Goal: Task Accomplishment & Management: Use online tool/utility

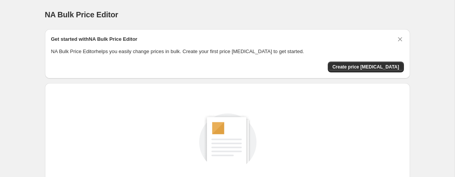
scroll to position [15, 0]
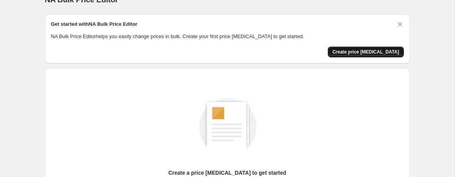
click at [370, 50] on span "Create price change job" at bounding box center [365, 52] width 67 height 6
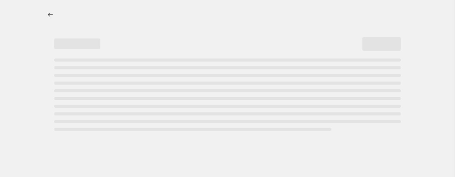
select select "percentage"
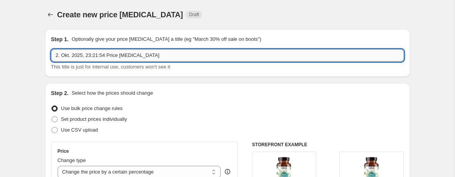
click at [154, 55] on input "2. Okt. 2025, 23:21:54 Price change job" at bounding box center [227, 55] width 352 height 12
type input "Prime Day Fall 07.-08.10.2025"
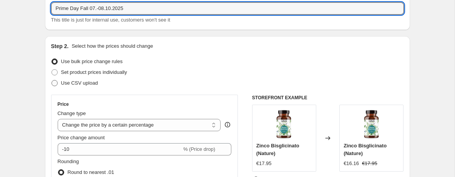
click at [92, 83] on span "Use CSV upload" at bounding box center [79, 83] width 37 height 6
click at [52, 80] on input "Use CSV upload" at bounding box center [51, 80] width 0 height 0
radio input "true"
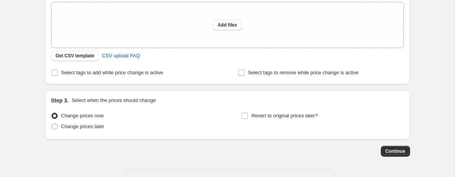
scroll to position [158, 0]
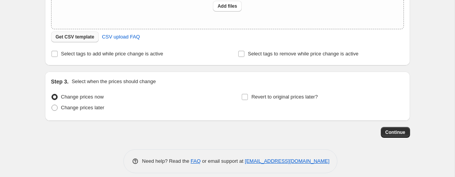
click at [78, 33] on button "Get CSV template" at bounding box center [75, 36] width 48 height 11
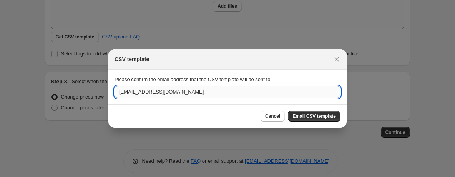
click at [123, 87] on input "admin@gloryfeel.de" at bounding box center [227, 92] width 226 height 12
type input "shop@natsana.com"
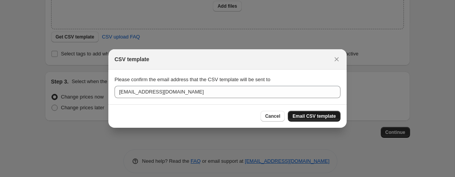
click at [311, 114] on span "Email CSV template" at bounding box center [313, 116] width 43 height 6
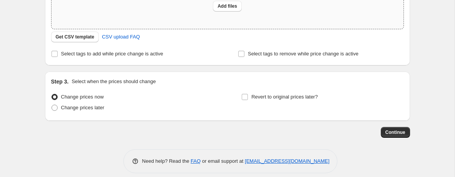
click at [215, 13] on div "Add files" at bounding box center [227, 5] width 352 height 45
type input "C:\fakepath\GF-IT_prime-day_prices.csv"
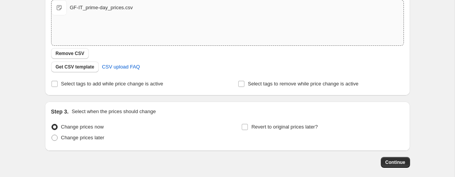
scroll to position [148, 0]
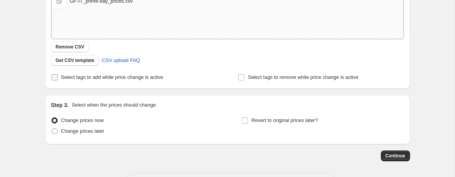
click at [128, 78] on span "Select tags to add while price change is active" at bounding box center [112, 77] width 102 height 6
click at [58, 78] on input "Select tags to add while price change is active" at bounding box center [54, 77] width 6 height 6
checkbox input "true"
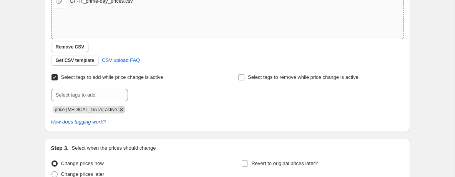
click at [118, 109] on icon "Remove price-change-job-active" at bounding box center [121, 109] width 7 height 7
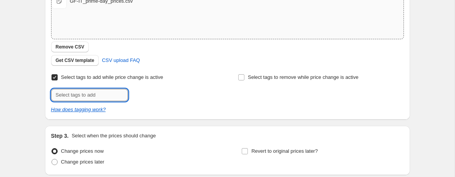
click at [103, 95] on input "text" at bounding box center [89, 95] width 77 height 12
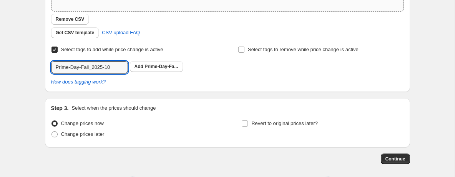
scroll to position [179, 0]
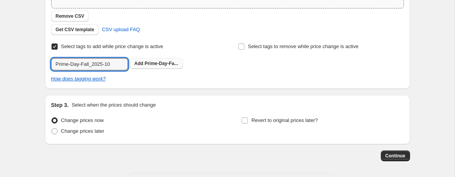
type input "Prime-Day-Fall_2025-10"
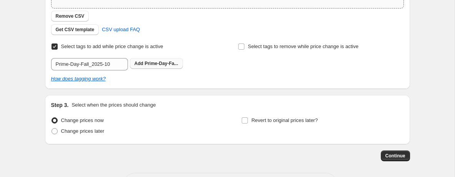
click at [166, 65] on span "Prime-Day-Fa..." at bounding box center [160, 63] width 33 height 5
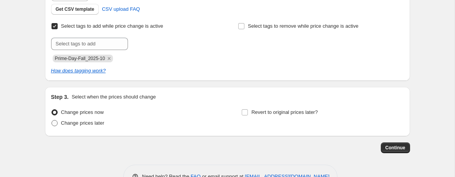
click at [76, 125] on span "Change prices later" at bounding box center [82, 123] width 43 height 6
click at [52, 120] on input "Change prices later" at bounding box center [51, 120] width 0 height 0
radio input "true"
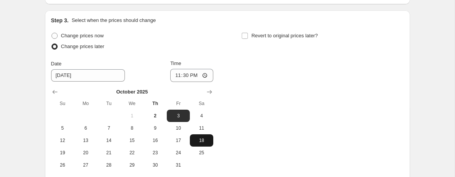
scroll to position [312, 0]
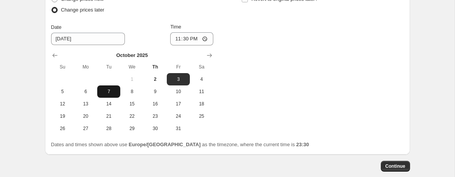
click at [114, 88] on span "7" at bounding box center [108, 91] width 17 height 6
type input "10/7/2025"
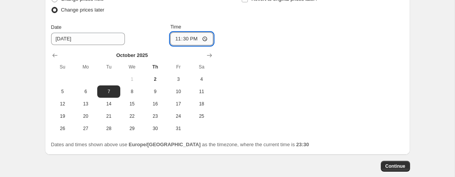
click at [189, 34] on input "23:30" at bounding box center [191, 38] width 43 height 13
type input "00:00"
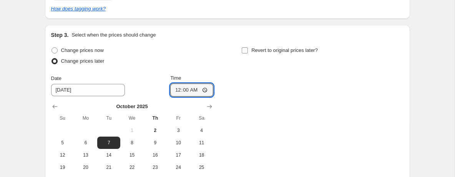
click at [245, 47] on input "Revert to original prices later?" at bounding box center [244, 50] width 6 height 6
checkbox input "true"
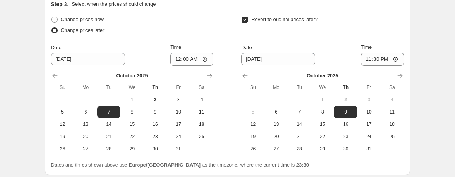
scroll to position [296, 0]
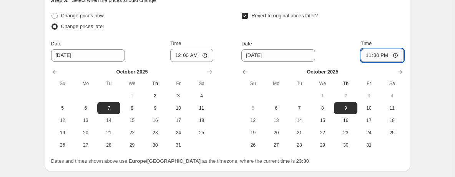
click at [377, 56] on input "23:30" at bounding box center [381, 55] width 43 height 13
type input "00:00"
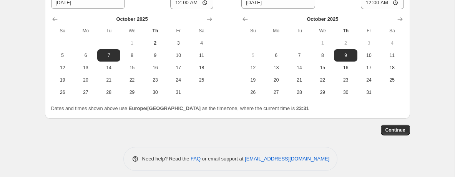
scroll to position [354, 0]
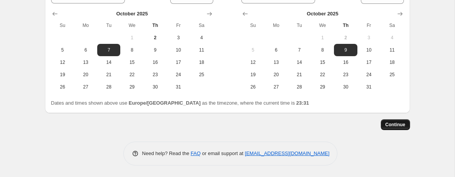
click at [401, 128] on button "Continue" at bounding box center [394, 124] width 29 height 11
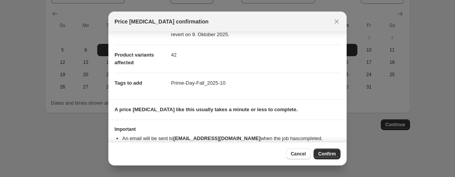
scroll to position [46, 0]
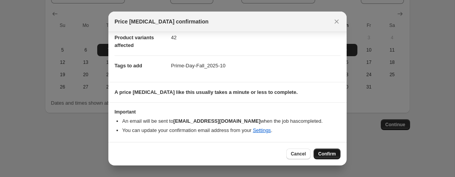
click at [327, 152] on span "Confirm" at bounding box center [327, 153] width 18 height 6
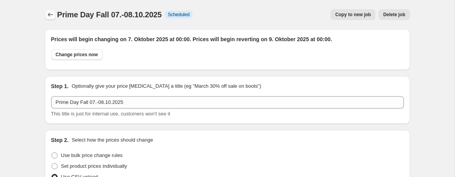
click at [48, 13] on icon "Price change jobs" at bounding box center [50, 15] width 8 height 8
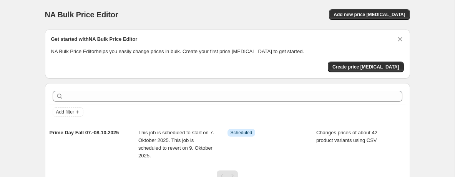
click at [148, 5] on div "NA Bulk Price Editor. This page is ready NA Bulk Price Editor Add new price cha…" at bounding box center [227, 14] width 365 height 29
click at [398, 36] on icon "Dismiss card" at bounding box center [400, 39] width 8 height 8
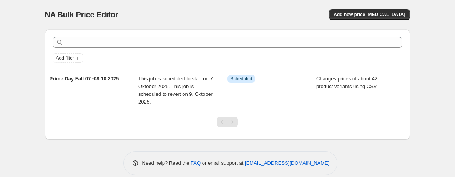
scroll to position [10, 0]
